Goal: Book appointment/travel/reservation

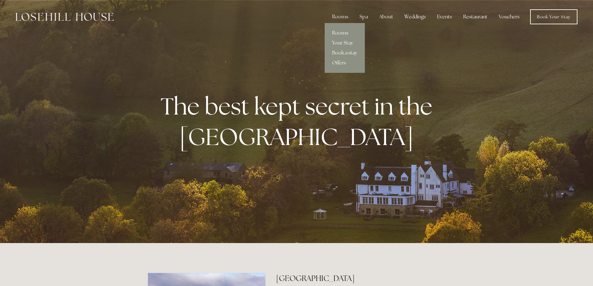
click at [344, 33] on link "Rooms" at bounding box center [344, 33] width 40 height 10
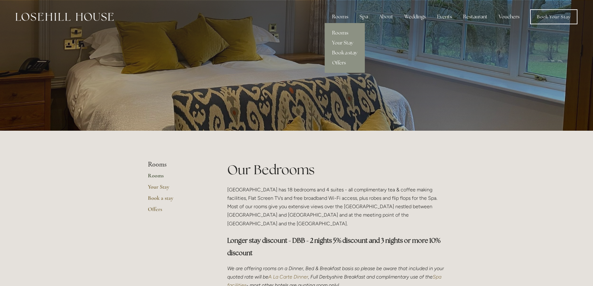
click at [343, 52] on link "Book a stay" at bounding box center [344, 53] width 40 height 10
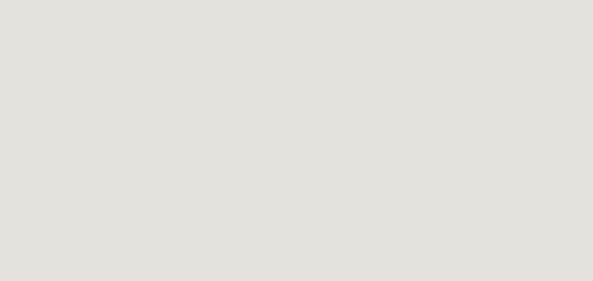
scroll to position [612, 0]
